Goal: Task Accomplishment & Management: Use online tool/utility

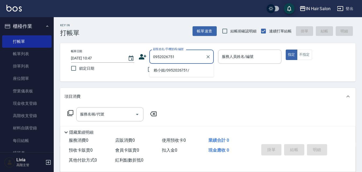
click at [157, 71] on li "賴小姐/0952026751/" at bounding box center [181, 70] width 64 height 9
type input "賴小姐/0952026751/"
type input "8號店長Livia-8"
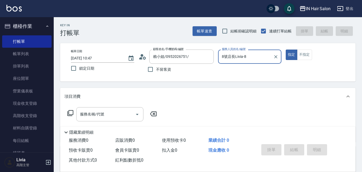
scroll to position [81, 0]
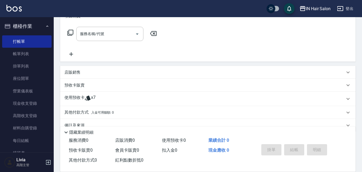
click at [76, 96] on p "使用預收卡" at bounding box center [74, 99] width 20 height 8
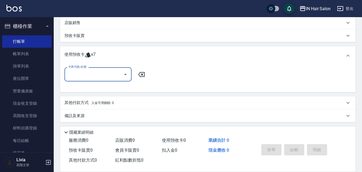
scroll to position [132, 0]
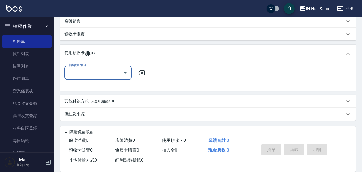
click at [101, 75] on input "卡券代號/名稱" at bounding box center [94, 72] width 54 height 9
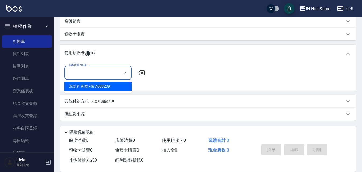
click at [92, 90] on div "洗髮券 剩餘7張 A000239" at bounding box center [97, 86] width 67 height 9
type input "洗髮券 A000239"
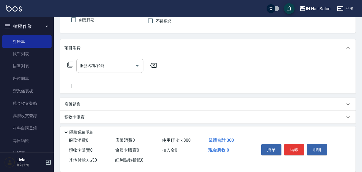
scroll to position [24, 0]
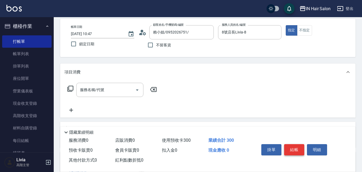
click at [294, 148] on button "結帳" at bounding box center [294, 150] width 20 height 11
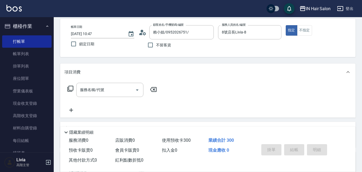
type input "[DATE] 11:54"
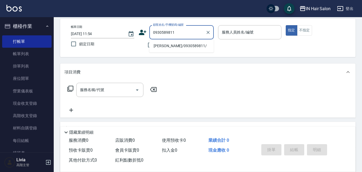
drag, startPoint x: 166, startPoint y: 45, endPoint x: 174, endPoint y: 54, distance: 12.5
click at [166, 46] on li "[PERSON_NAME]/0930589811/" at bounding box center [181, 46] width 64 height 9
type input "[PERSON_NAME]/0930589811/"
type input "6號設計師[PERSON_NAME]-6"
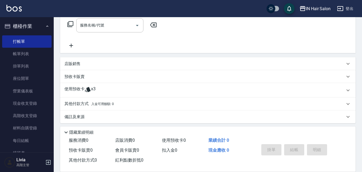
scroll to position [92, 0]
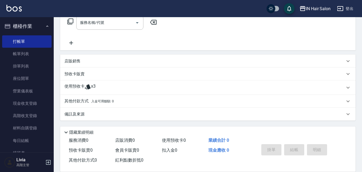
click at [69, 81] on div "使用預收卡 x3" at bounding box center [208, 88] width 296 height 15
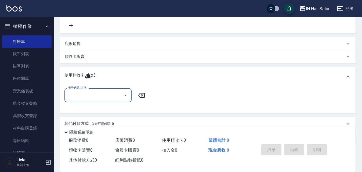
scroll to position [119, 0]
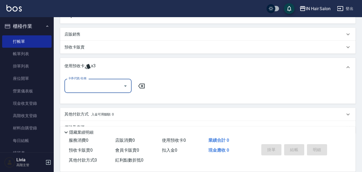
click at [100, 83] on input "卡券代號/名稱" at bounding box center [94, 85] width 54 height 9
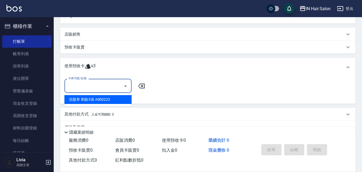
click at [95, 100] on div "洗髮券 剩餘3張 A000223" at bounding box center [97, 99] width 67 height 9
type input "洗髮券 A000223"
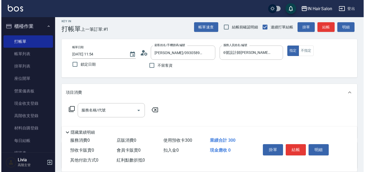
scroll to position [0, 0]
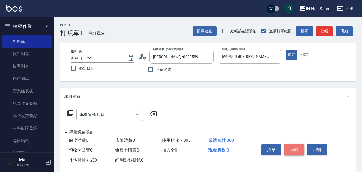
click at [295, 147] on button "結帳" at bounding box center [294, 150] width 20 height 11
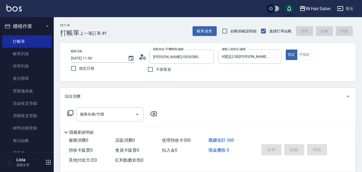
type input "[DATE] 11:56"
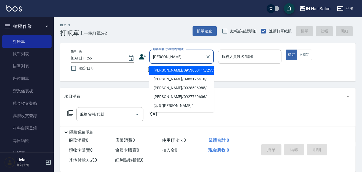
click at [167, 79] on li "[PERSON_NAME]/0983175410/" at bounding box center [181, 79] width 64 height 9
type input "[PERSON_NAME]/0983175410/"
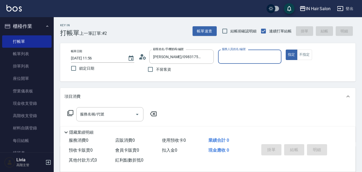
type input "8號店長Livia-8"
click at [70, 113] on icon at bounding box center [70, 113] width 6 height 6
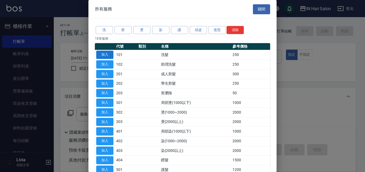
click at [104, 55] on button "加入" at bounding box center [104, 55] width 17 height 8
type input "洗髮(101)"
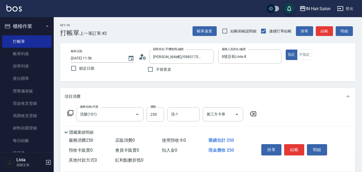
click at [71, 112] on icon at bounding box center [70, 113] width 6 height 6
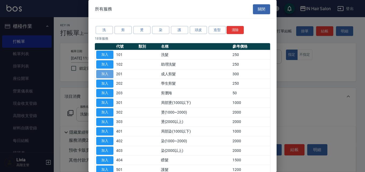
click at [107, 75] on button "加入" at bounding box center [104, 74] width 17 height 8
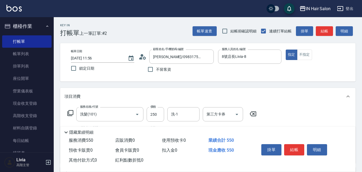
click at [71, 112] on icon at bounding box center [70, 113] width 6 height 6
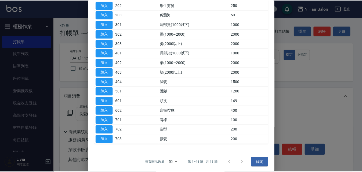
scroll to position [80, 0]
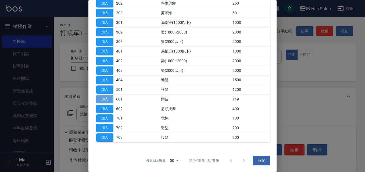
click at [105, 99] on button "加入" at bounding box center [104, 99] width 17 height 8
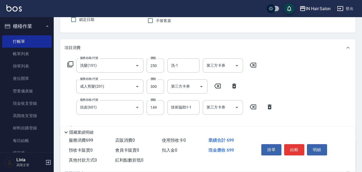
scroll to position [54, 0]
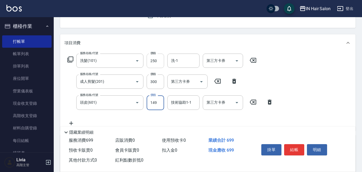
click at [159, 59] on input "250" at bounding box center [155, 61] width 17 height 15
type input "300"
click at [146, 91] on div "服務名稱/代號 洗髮(101) 服務名稱/代號 價格 300 價格 洗-1 洗-1 第三方卡券 第三方卡券 服務名稱/代號 成人剪髮(201) 服務名稱/代號…" at bounding box center [170, 90] width 212 height 73
click at [163, 79] on input "300" at bounding box center [155, 82] width 17 height 15
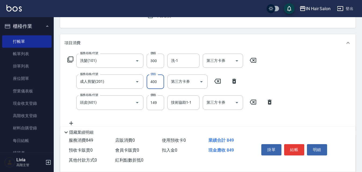
type input "400"
click at [139, 114] on div "服務名稱/代號 洗髮(101) 服務名稱/代號 價格 300 價格 洗-1 洗-1 第三方卡券 第三方卡券 服務名稱/代號 成人剪髮(201) 服務名稱/代號…" at bounding box center [170, 90] width 212 height 73
click at [158, 103] on input "149" at bounding box center [155, 103] width 17 height 15
type input "50"
click at [133, 119] on div "服務名稱/代號 洗髮(101) 服務名稱/代號 價格 300 價格 洗-1 洗-1 第三方卡券 第三方卡券 服務名稱/代號 成人剪髮(201) 服務名稱/代號…" at bounding box center [170, 90] width 212 height 73
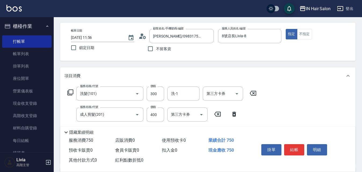
scroll to position [0, 0]
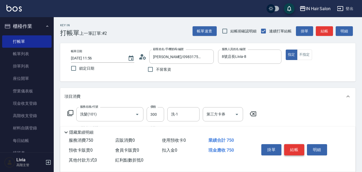
click at [296, 146] on button "結帳" at bounding box center [294, 150] width 20 height 11
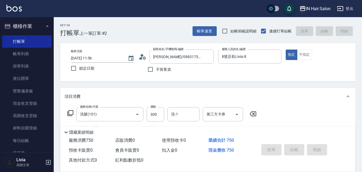
type input "[DATE] 11:57"
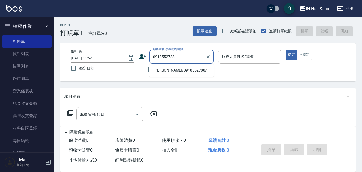
click at [170, 71] on li "[PERSON_NAME]/0918552788/" at bounding box center [181, 70] width 64 height 9
type input "[PERSON_NAME]/0918552788/"
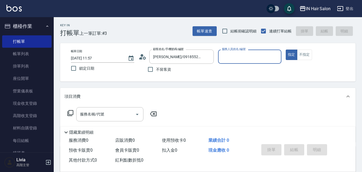
type input "7號設計師[PERSON_NAME]-7"
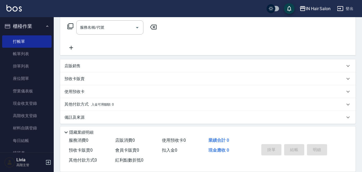
scroll to position [90, 0]
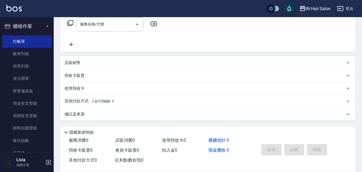
click at [85, 89] on div "使用預收卡" at bounding box center [204, 89] width 281 height 6
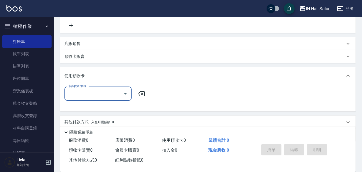
scroll to position [117, 0]
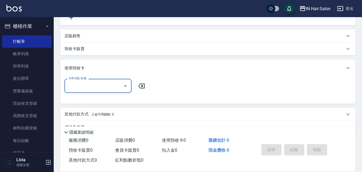
click at [88, 88] on input "卡券代號/名稱" at bounding box center [94, 85] width 54 height 9
click at [91, 49] on div "預收卡販賣" at bounding box center [204, 49] width 281 height 6
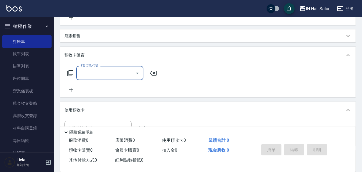
scroll to position [0, 0]
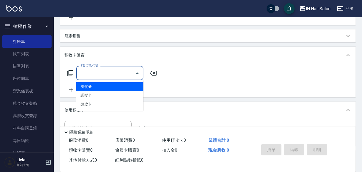
click at [84, 77] on input "卡券名稱/代號" at bounding box center [106, 73] width 54 height 9
click at [91, 87] on span "洗髮券" at bounding box center [109, 86] width 67 height 9
type input "洗髮券(102)"
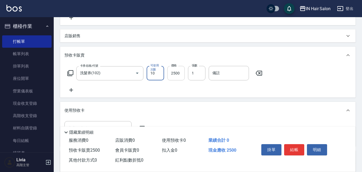
click at [180, 76] on input "2500" at bounding box center [175, 73] width 17 height 15
type input "3000"
click at [212, 74] on input "備註" at bounding box center [229, 73] width 40 height 15
type input "A000243"
click at [204, 88] on div "卡券名稱/代號 洗髮券(102) 卡券名稱/代號 可使用次數 10 可使用次數 價格 3000 價格 張數 1 張數 備註 A000243 備註" at bounding box center [207, 79] width 287 height 27
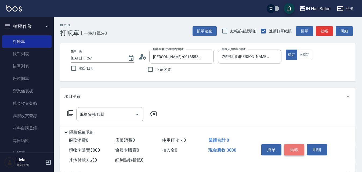
click at [296, 146] on button "結帳" at bounding box center [294, 150] width 20 height 11
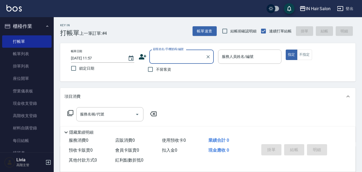
click at [181, 51] on label "顧客姓名/手機號碼/編號" at bounding box center [168, 49] width 31 height 4
click at [181, 52] on input "顧客姓名/手機號碼/編號" at bounding box center [178, 56] width 52 height 9
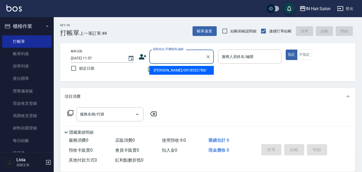
drag, startPoint x: 169, startPoint y: 56, endPoint x: 165, endPoint y: 66, distance: 9.8
click at [169, 57] on input "顧客姓名/手機號碼/編號" at bounding box center [178, 56] width 52 height 9
click at [164, 69] on li "[PERSON_NAME]/0918552788/" at bounding box center [181, 70] width 64 height 9
type input "[PERSON_NAME]/0918552788/"
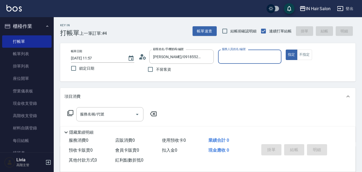
type input "7號設計師[PERSON_NAME]-7"
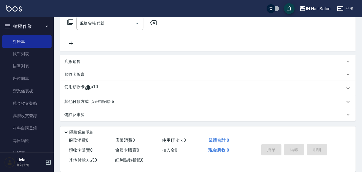
scroll to position [92, 0]
click at [75, 86] on p "使用預收卡" at bounding box center [74, 88] width 20 height 8
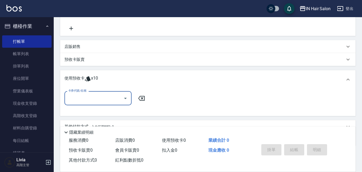
scroll to position [119, 0]
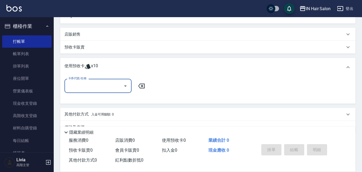
click at [80, 83] on input "卡券代號/名稱" at bounding box center [94, 85] width 54 height 9
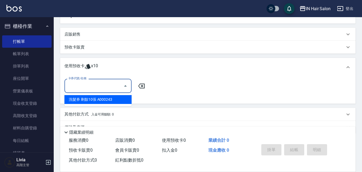
click at [81, 100] on div "洗髮券 剩餘10張 A000243" at bounding box center [97, 99] width 67 height 9
type input "洗髮券 A000243"
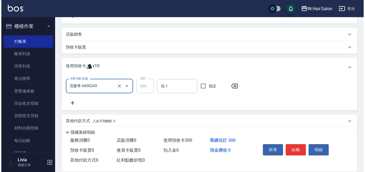
scroll to position [0, 0]
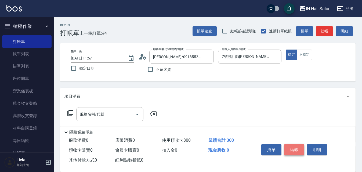
click at [298, 147] on button "結帳" at bounding box center [294, 150] width 20 height 11
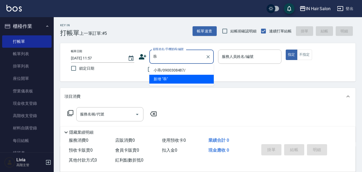
drag, startPoint x: 177, startPoint y: 68, endPoint x: 180, endPoint y: 70, distance: 3.7
click at [177, 68] on li "小乖/0900308487/" at bounding box center [181, 70] width 64 height 9
type input "小乖/0900308487/"
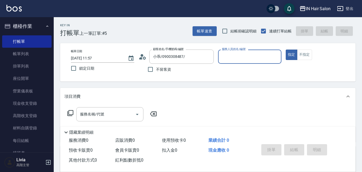
type input "6號設計師[PERSON_NAME]-6"
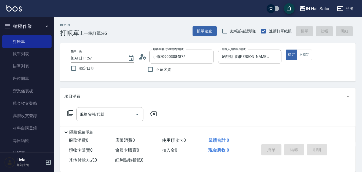
click at [69, 113] on icon at bounding box center [70, 113] width 6 height 6
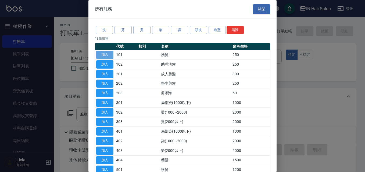
click at [107, 54] on button "加入" at bounding box center [104, 55] width 17 height 8
type input "洗髮(101)"
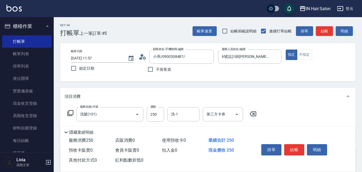
click at [70, 111] on icon at bounding box center [70, 113] width 6 height 6
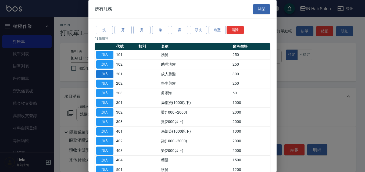
click at [106, 73] on button "加入" at bounding box center [104, 74] width 17 height 8
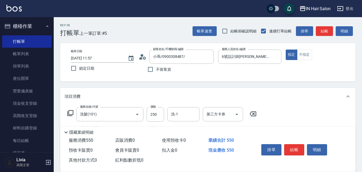
click at [72, 112] on icon at bounding box center [70, 113] width 6 height 6
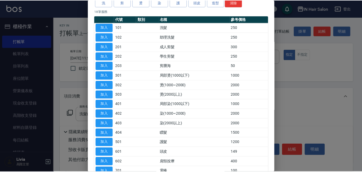
scroll to position [54, 0]
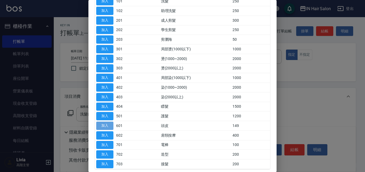
click at [105, 127] on button "加入" at bounding box center [104, 126] width 17 height 8
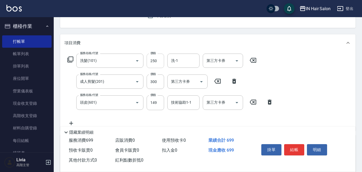
click at [160, 57] on input "250" at bounding box center [155, 61] width 17 height 15
type input "300"
click at [142, 93] on div "服務名稱/代號 洗髮(101) 服務名稱/代號 價格 300 價格 洗-1 洗-1 第三方卡券 第三方卡券 服務名稱/代號 成人剪髮(201) 服務名稱/代號…" at bounding box center [170, 90] width 212 height 73
click at [159, 83] on input "300" at bounding box center [155, 82] width 17 height 15
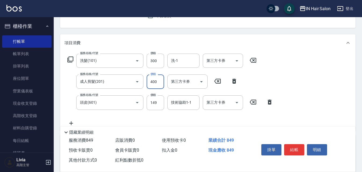
type input "400"
click at [143, 114] on div "服務名稱/代號 洗髮(101) 服務名稱/代號 價格 300 價格 洗-1 洗-1 第三方卡券 第三方卡券 服務名稱/代號 成人剪髮(201) 服務名稱/代號…" at bounding box center [170, 90] width 212 height 73
click at [156, 102] on input "149" at bounding box center [155, 103] width 17 height 15
type input "50"
click at [135, 114] on div "服務名稱/代號 洗髮(101) 服務名稱/代號 價格 300 價格 洗-1 洗-1 第三方卡券 第三方卡券 服務名稱/代號 成人剪髮(201) 服務名稱/代號…" at bounding box center [170, 90] width 212 height 73
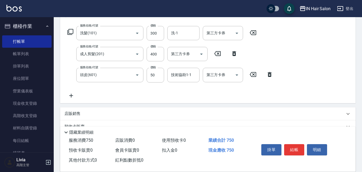
scroll to position [107, 0]
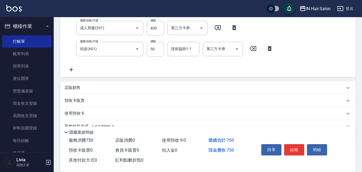
drag, startPoint x: 78, startPoint y: 86, endPoint x: 85, endPoint y: 87, distance: 6.9
click at [78, 87] on p "店販銷售" at bounding box center [72, 88] width 16 height 6
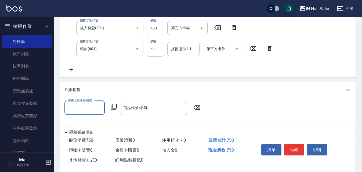
scroll to position [0, 0]
click at [87, 105] on input "服務人員姓名/編號" at bounding box center [84, 107] width 35 height 9
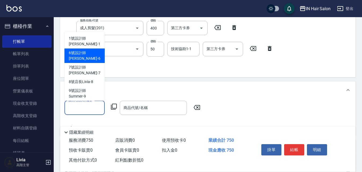
drag, startPoint x: 90, startPoint y: 49, endPoint x: 116, endPoint y: 79, distance: 39.4
click at [90, 50] on span "6號設計師[PERSON_NAME] -6" at bounding box center [85, 55] width 32 height 11
type input "6號設計師[PERSON_NAME]-6"
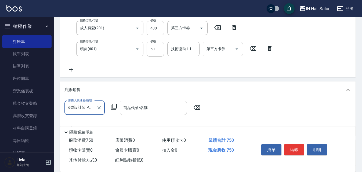
drag, startPoint x: 141, startPoint y: 107, endPoint x: 144, endPoint y: 106, distance: 3.2
click at [141, 107] on input "商品代號/名稱" at bounding box center [153, 107] width 62 height 9
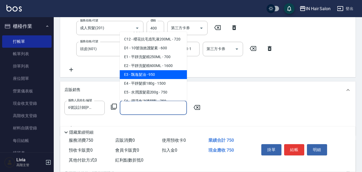
scroll to position [188, 0]
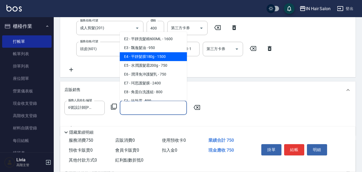
click at [153, 61] on span "E4 - 平靜髮膜180g - 1500" at bounding box center [153, 56] width 67 height 9
type input "平靜髮膜180g"
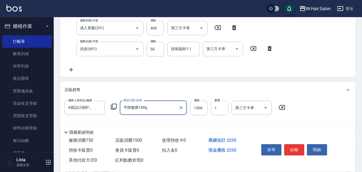
scroll to position [0, 0]
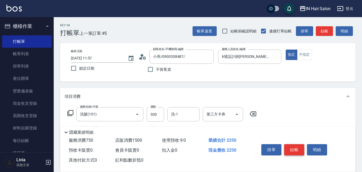
click at [297, 147] on button "結帳" at bounding box center [294, 150] width 20 height 11
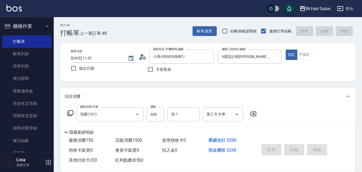
type input "[DATE] 12:38"
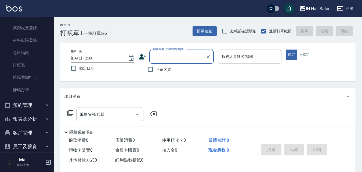
scroll to position [107, 0]
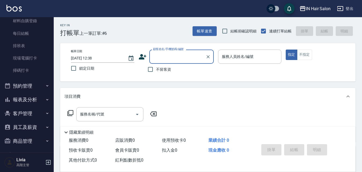
click at [33, 100] on button "報表及分析" at bounding box center [26, 100] width 49 height 14
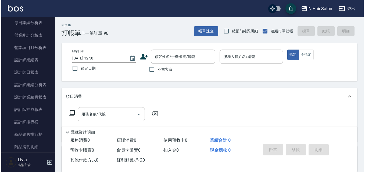
scroll to position [349, 0]
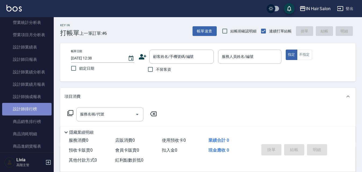
click at [37, 109] on link "設計師排行榜" at bounding box center [26, 109] width 49 height 12
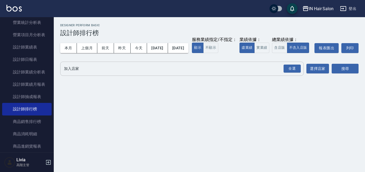
drag, startPoint x: 286, startPoint y: 78, endPoint x: 265, endPoint y: 76, distance: 21.4
click at [285, 73] on div "全選" at bounding box center [291, 69] width 17 height 8
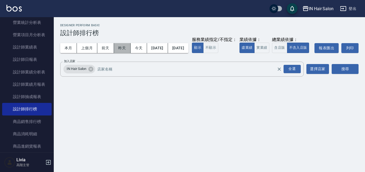
click at [122, 45] on button "昨天" at bounding box center [122, 48] width 17 height 10
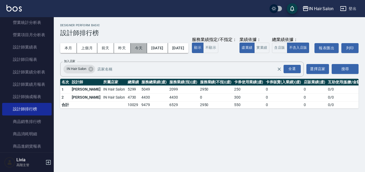
click at [141, 45] on button "今天" at bounding box center [139, 48] width 17 height 10
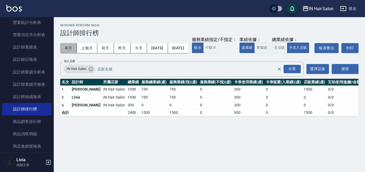
click at [70, 47] on button "本月" at bounding box center [68, 48] width 17 height 10
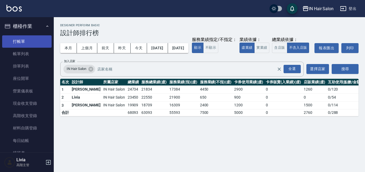
click at [25, 41] on link "打帳單" at bounding box center [26, 41] width 49 height 12
